Goal: Use online tool/utility: Utilize a website feature to perform a specific function

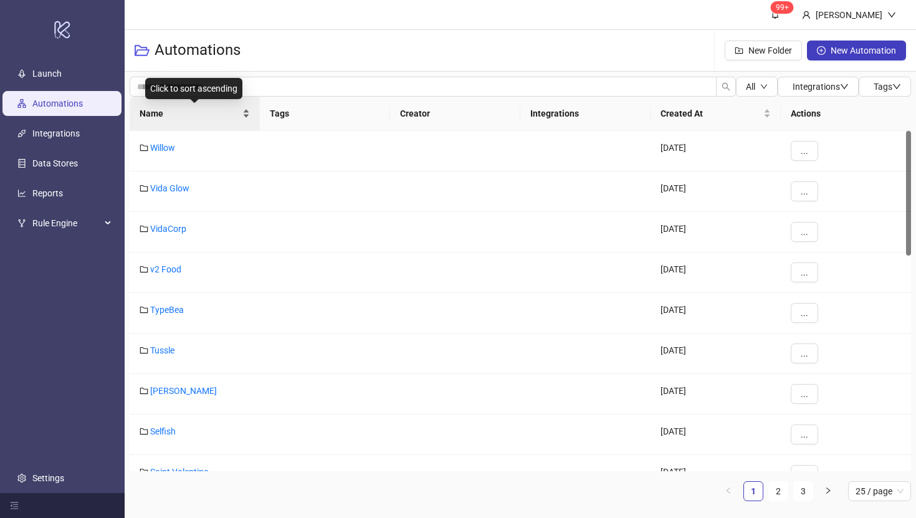
click at [156, 115] on span "Name" at bounding box center [190, 114] width 100 height 14
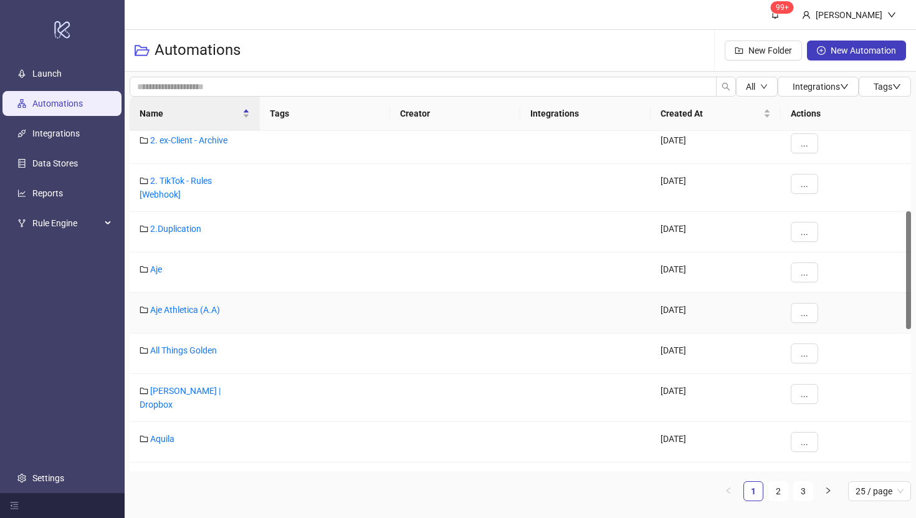
scroll to position [230, 0]
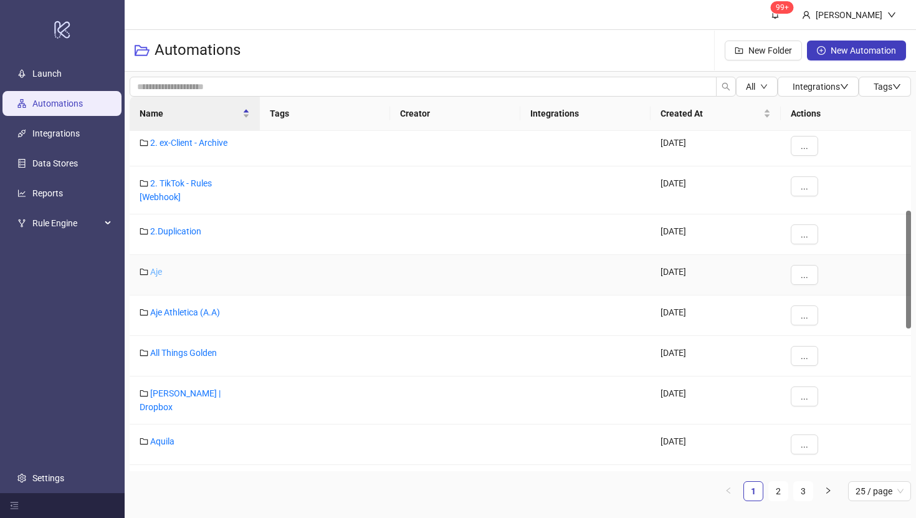
click at [156, 274] on link "Aje" at bounding box center [156, 272] width 12 height 10
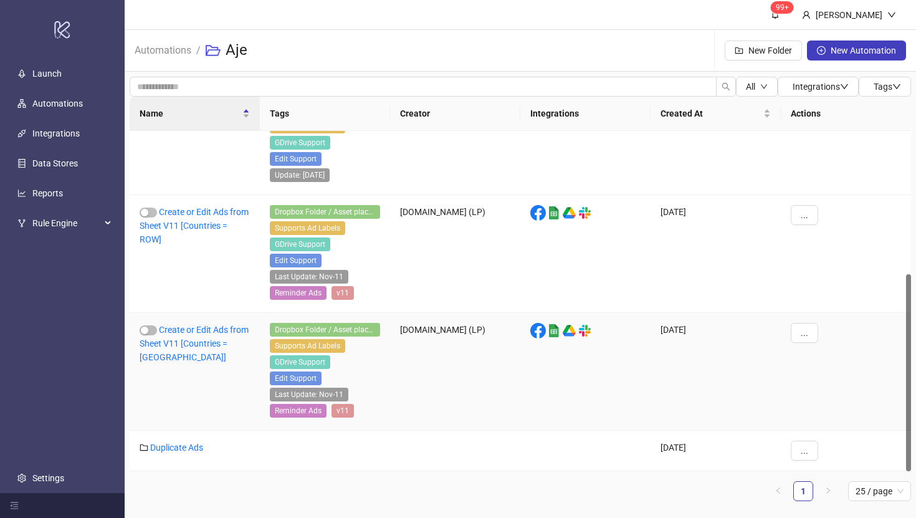
scroll to position [247, 0]
click at [183, 446] on link "Duplicate Ads" at bounding box center [176, 448] width 53 height 10
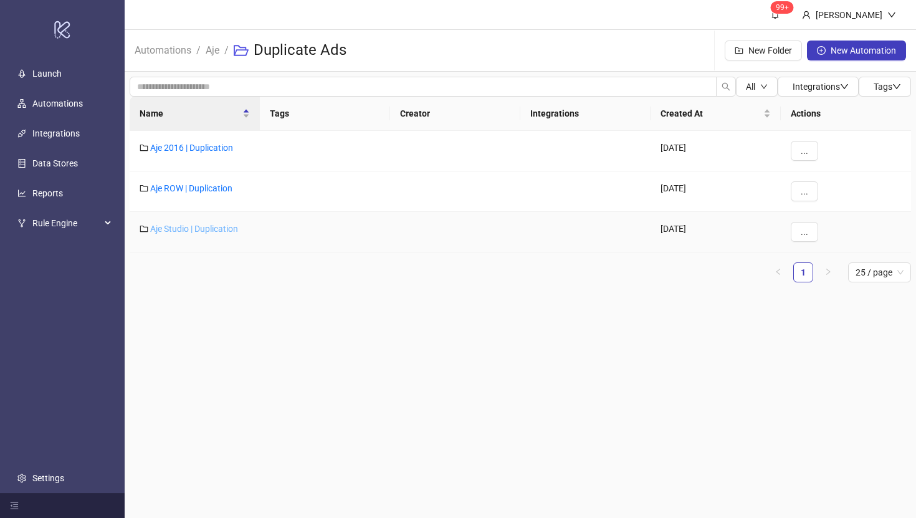
click at [183, 228] on link "Aje Studio | Duplication" at bounding box center [194, 229] width 88 height 10
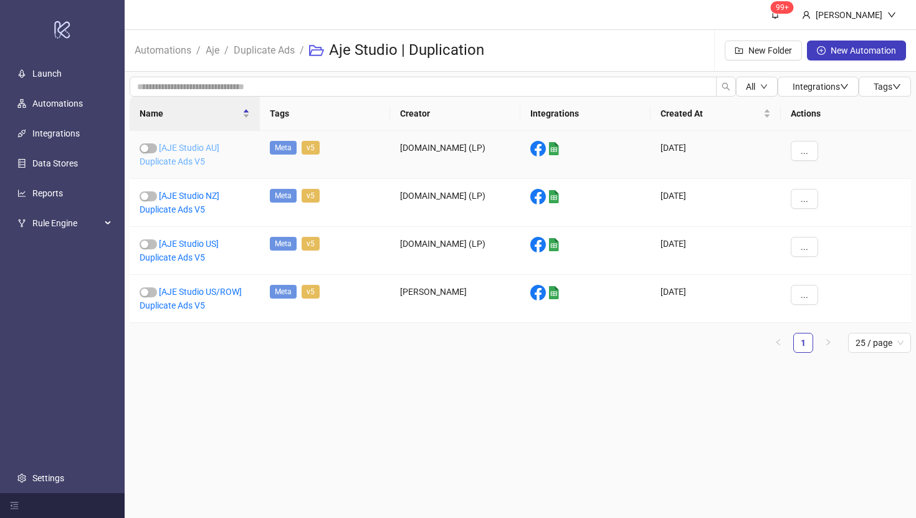
click at [190, 151] on link "[AJE Studio AU] Duplicate Ads V5" at bounding box center [180, 155] width 80 height 24
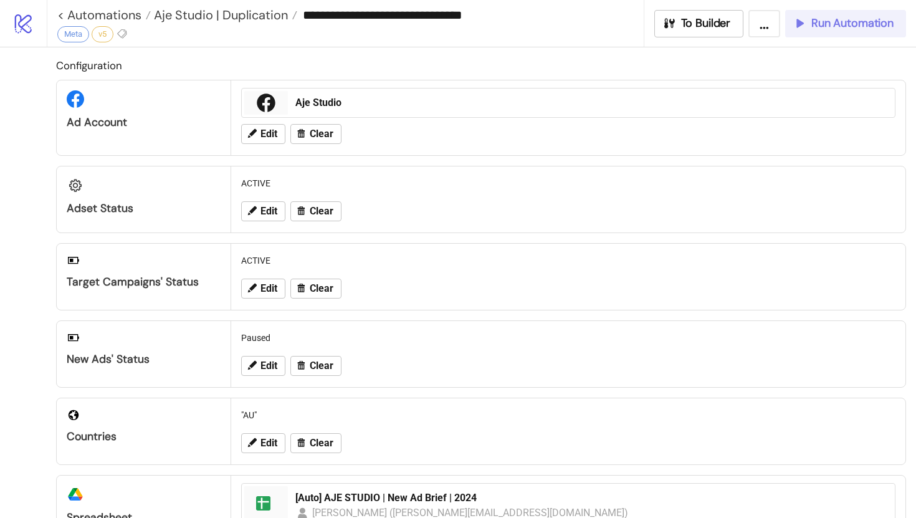
click at [828, 31] on button "Run Automation" at bounding box center [845, 23] width 121 height 27
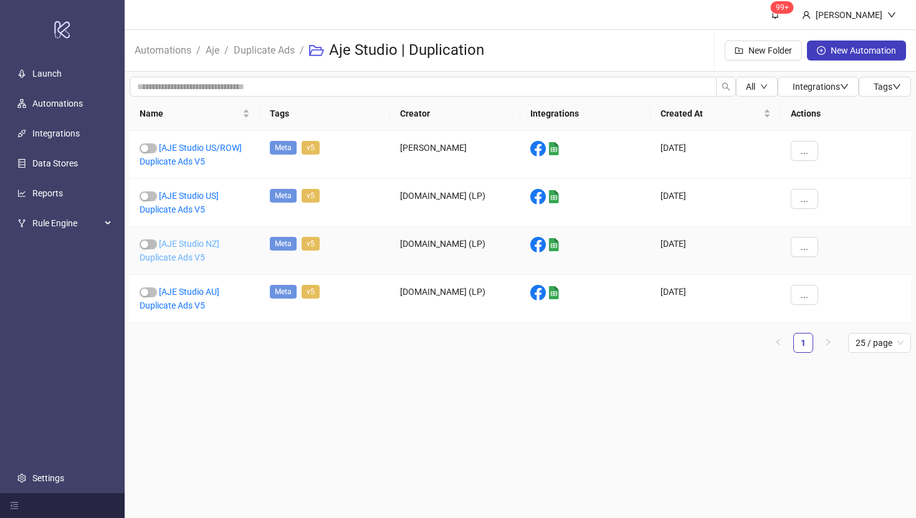
click at [193, 247] on link "[AJE Studio NZ] Duplicate Ads V5" at bounding box center [180, 251] width 80 height 24
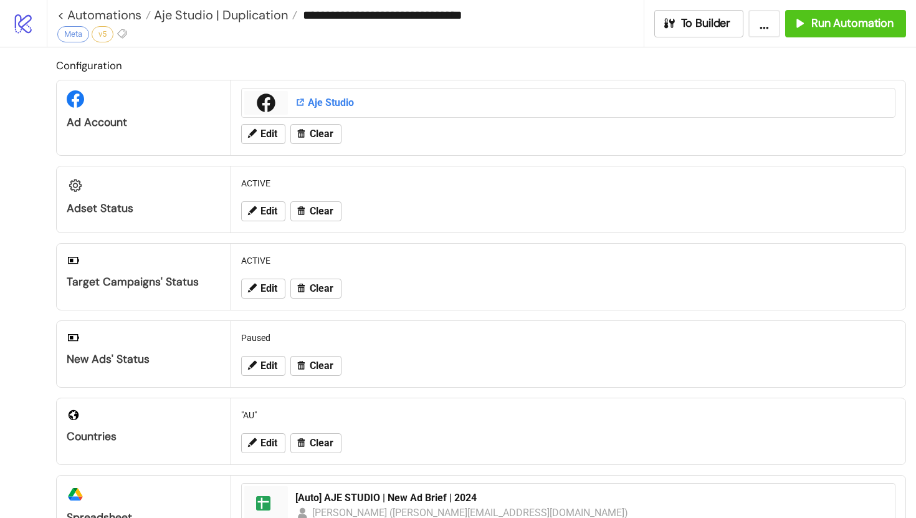
type input "**********"
click at [269, 288] on span "Edit" at bounding box center [269, 288] width 17 height 11
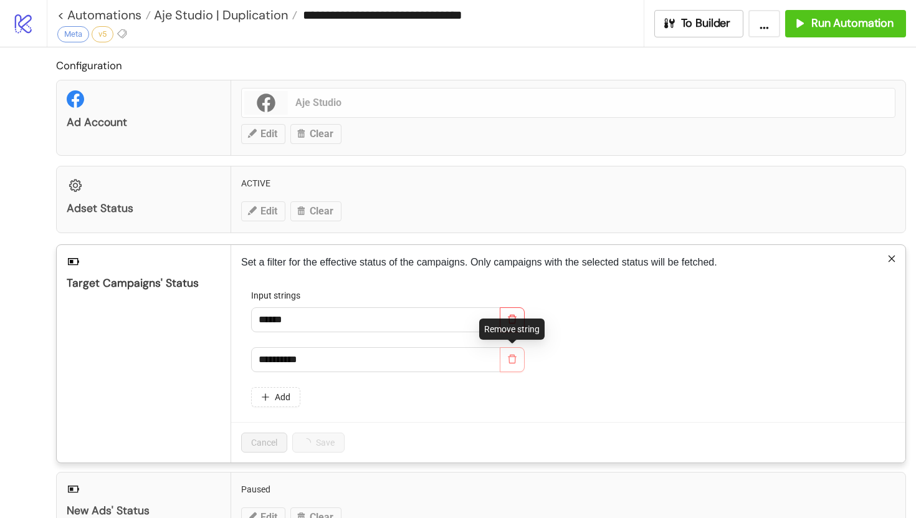
click at [509, 357] on icon "delete" at bounding box center [512, 359] width 10 height 10
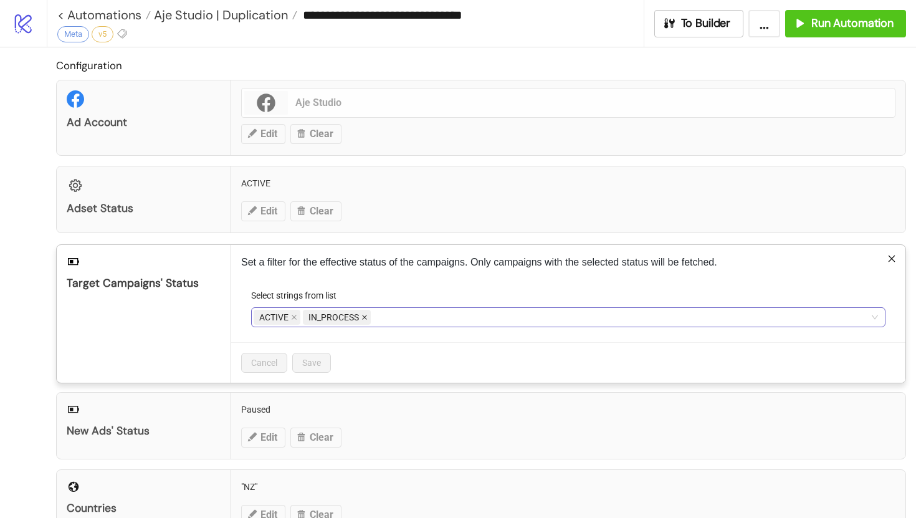
click at [362, 318] on icon "close" at bounding box center [365, 317] width 6 height 6
click at [313, 367] on span "Save" at bounding box center [311, 363] width 19 height 10
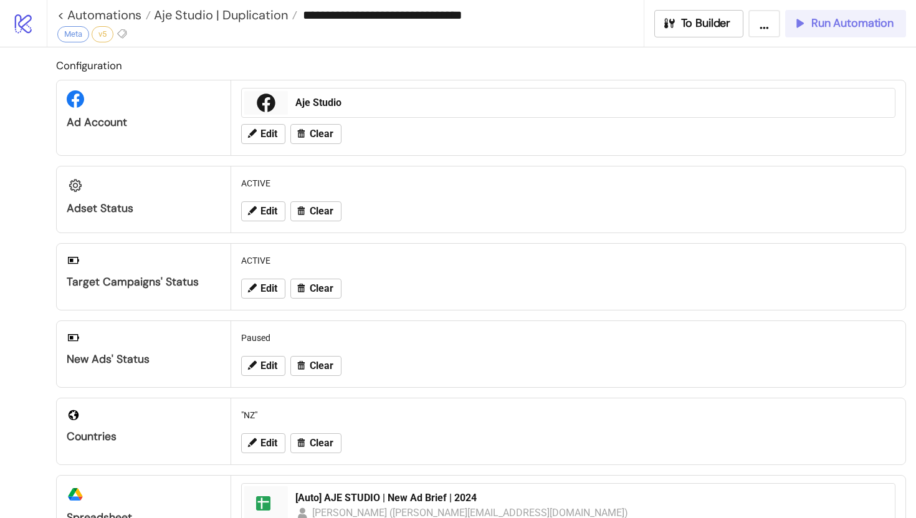
click at [828, 21] on span "Run Automation" at bounding box center [853, 23] width 82 height 14
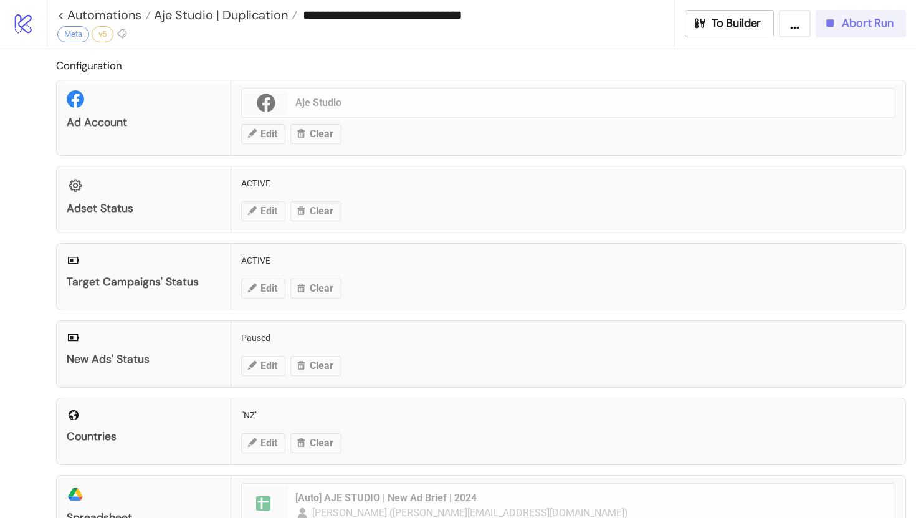
click at [854, 22] on span "Abort Run" at bounding box center [868, 23] width 52 height 14
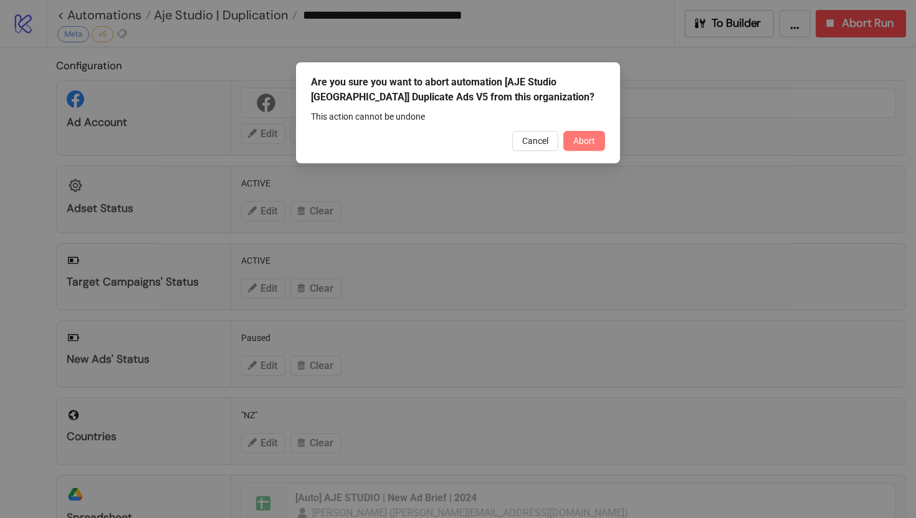
click at [593, 140] on span "Abort" at bounding box center [584, 141] width 22 height 10
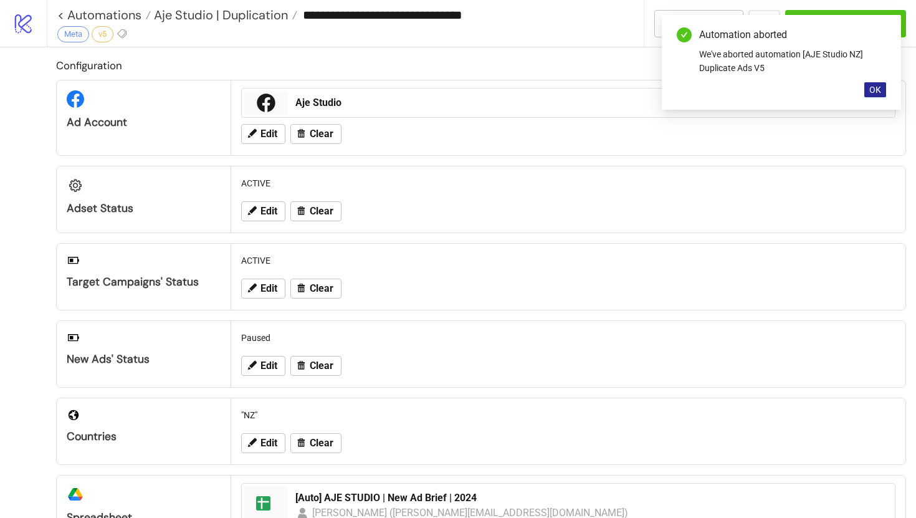
click at [876, 92] on span "OK" at bounding box center [876, 90] width 12 height 10
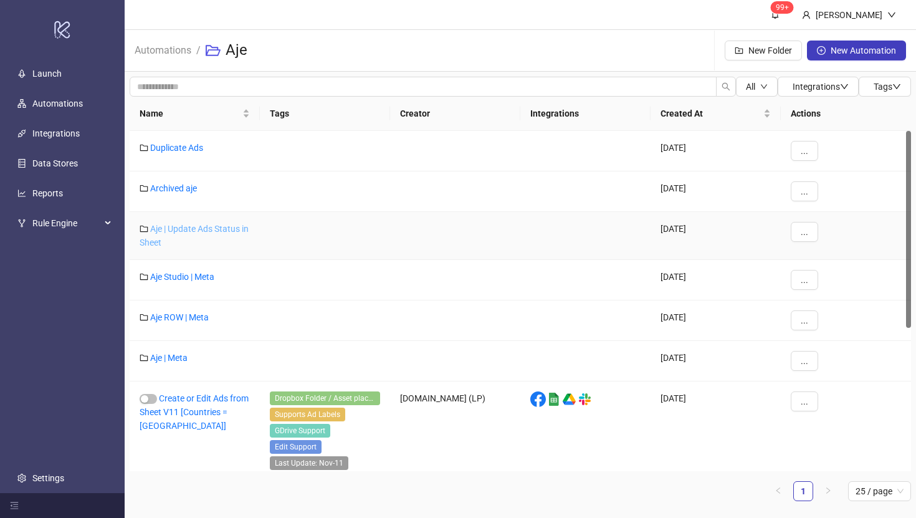
scroll to position [247, 0]
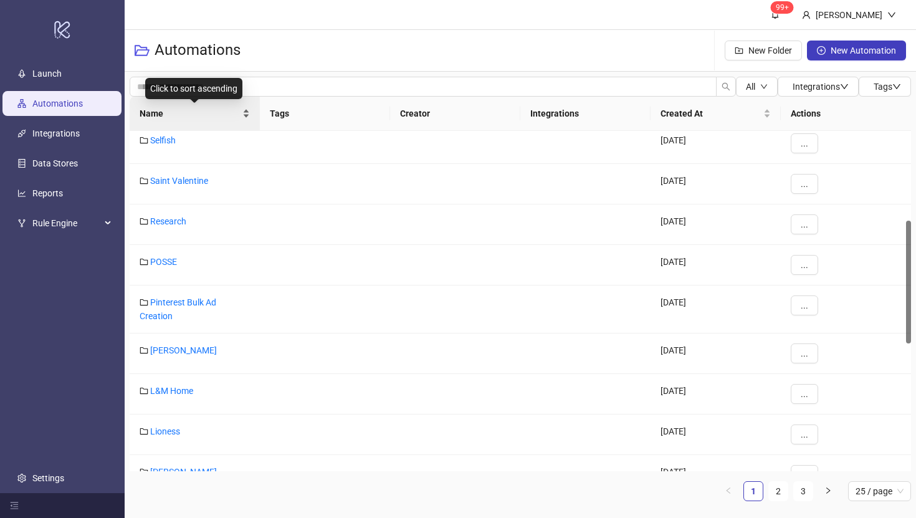
click at [143, 117] on span "Name" at bounding box center [190, 114] width 100 height 14
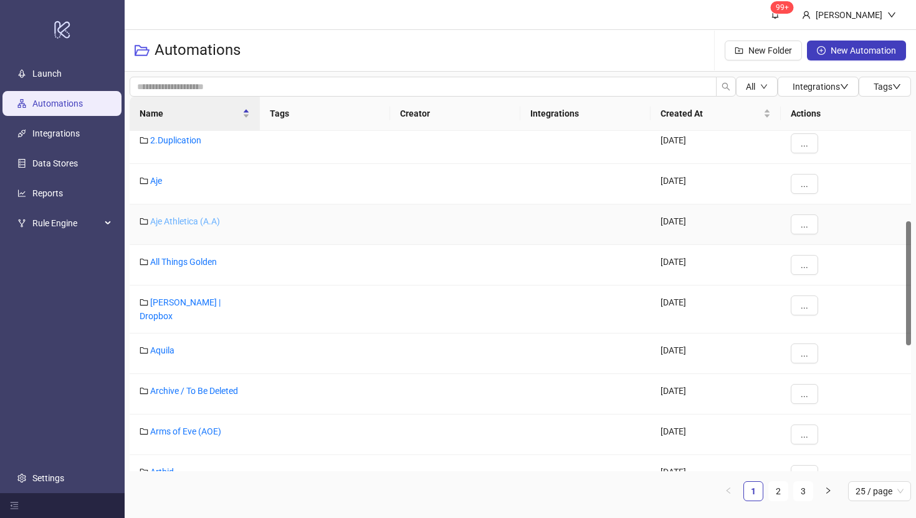
click at [180, 218] on link "Aje Athletica (A.A)" at bounding box center [185, 221] width 70 height 10
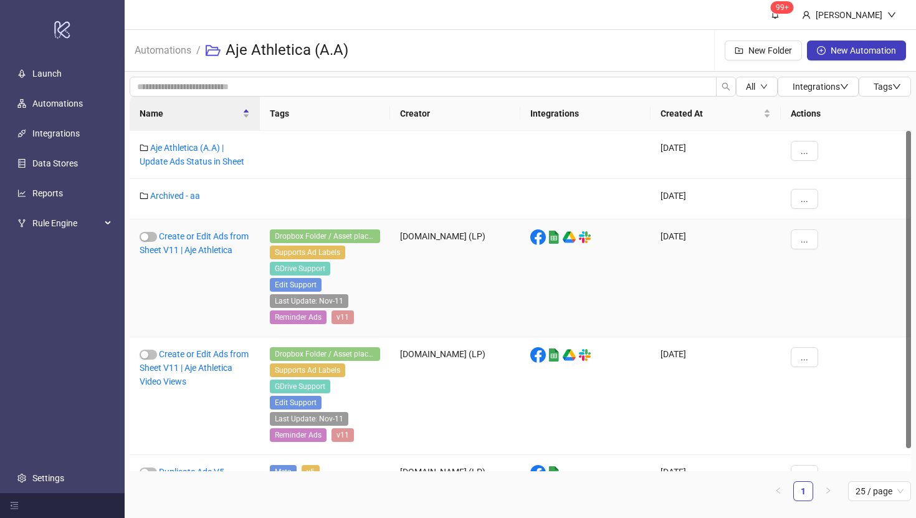
scroll to position [24, 0]
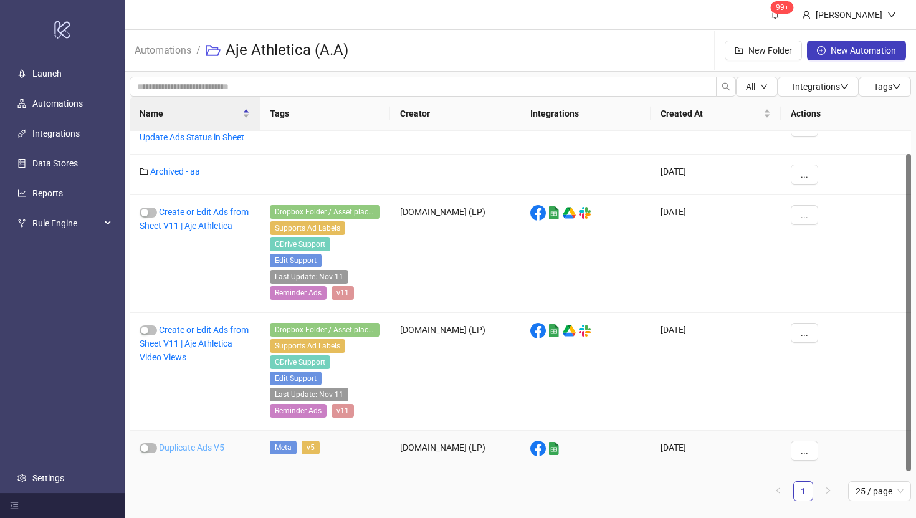
click at [196, 449] on link "Duplicate Ads V5" at bounding box center [191, 448] width 65 height 10
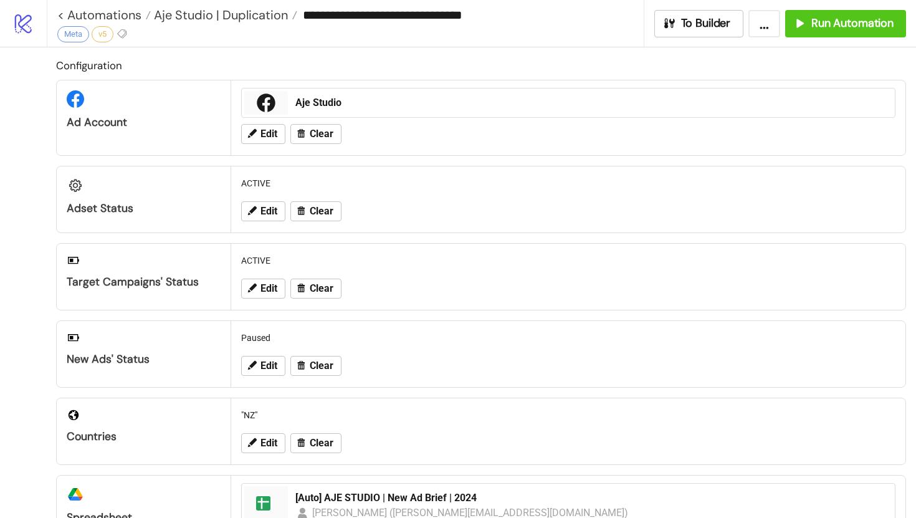
type input "**********"
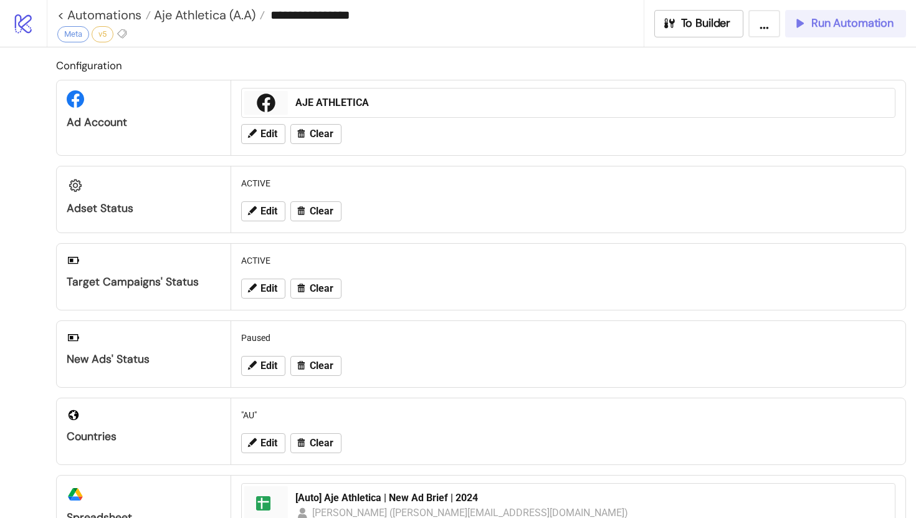
click at [810, 32] on button "Run Automation" at bounding box center [845, 23] width 121 height 27
